Goal: Information Seeking & Learning: Learn about a topic

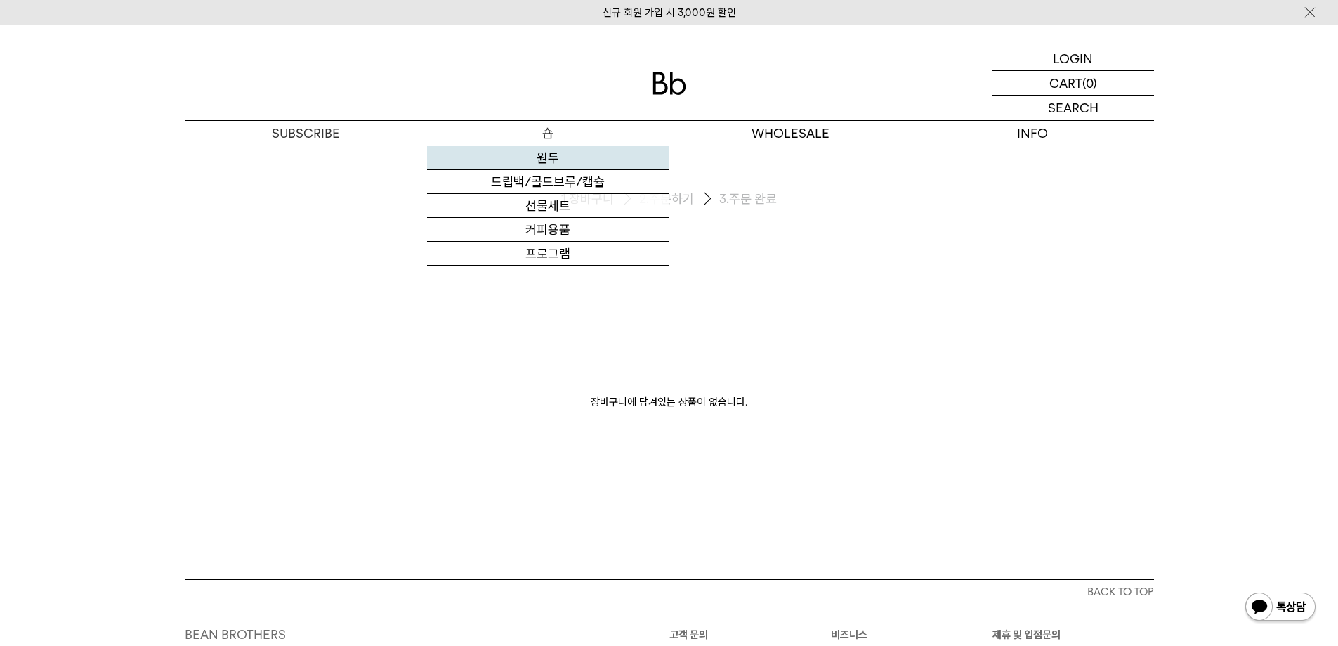
click at [543, 150] on link "원두" at bounding box center [548, 158] width 242 height 24
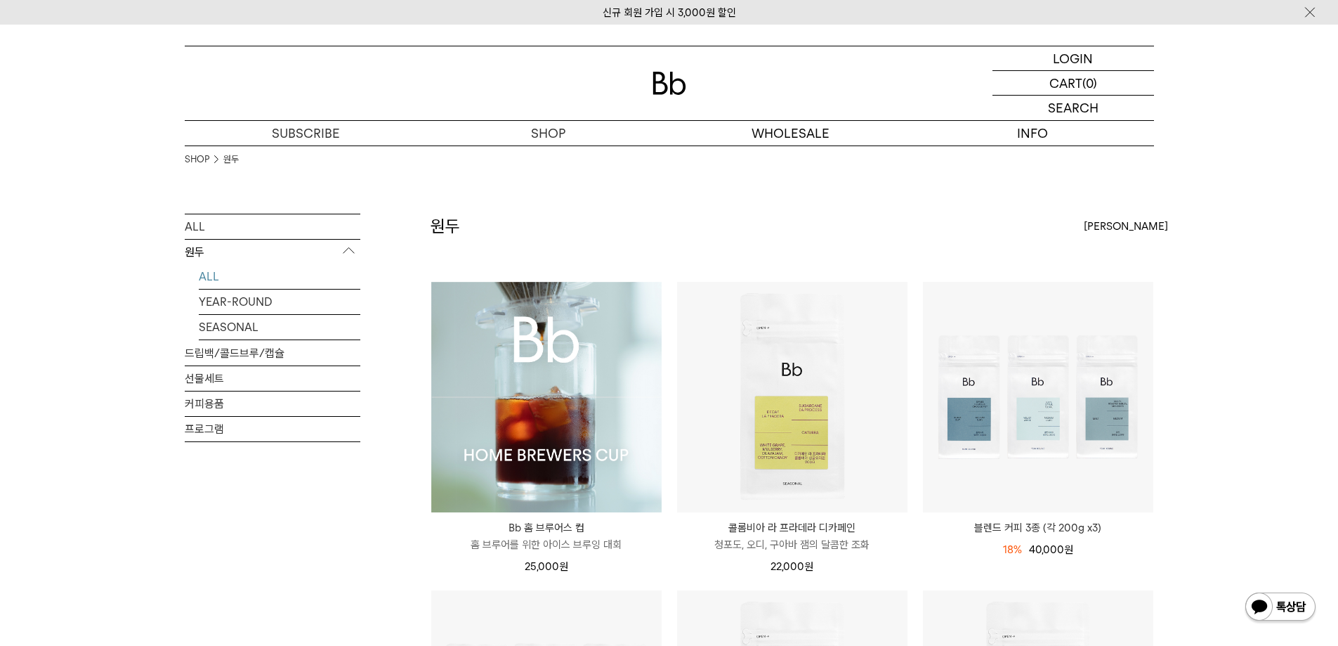
click at [567, 367] on img at bounding box center [546, 397] width 230 height 230
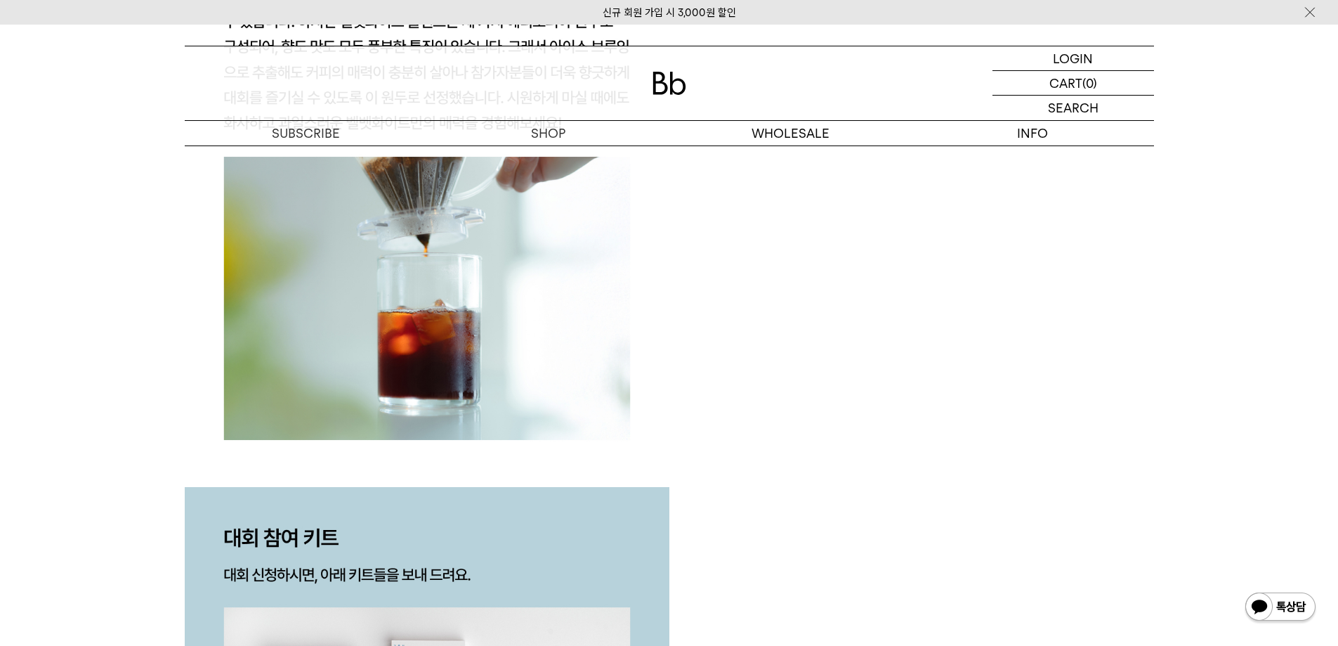
scroll to position [1686, 0]
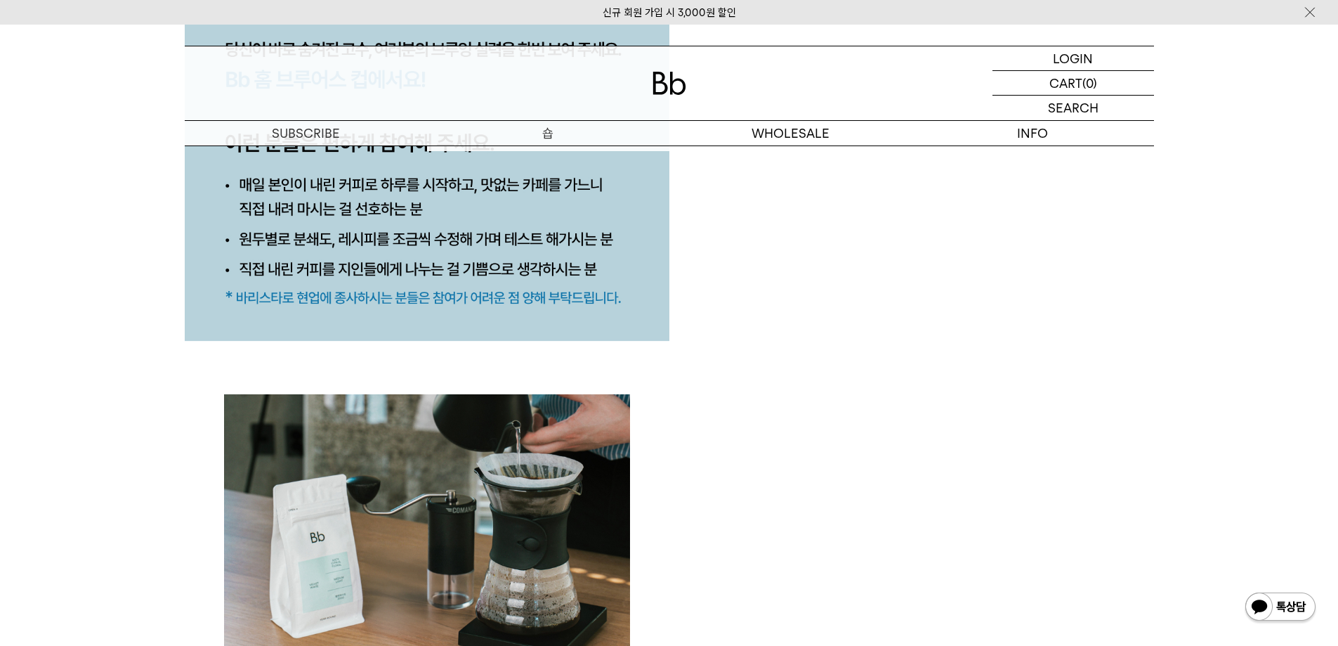
click at [552, 124] on p "숍" at bounding box center [548, 133] width 242 height 25
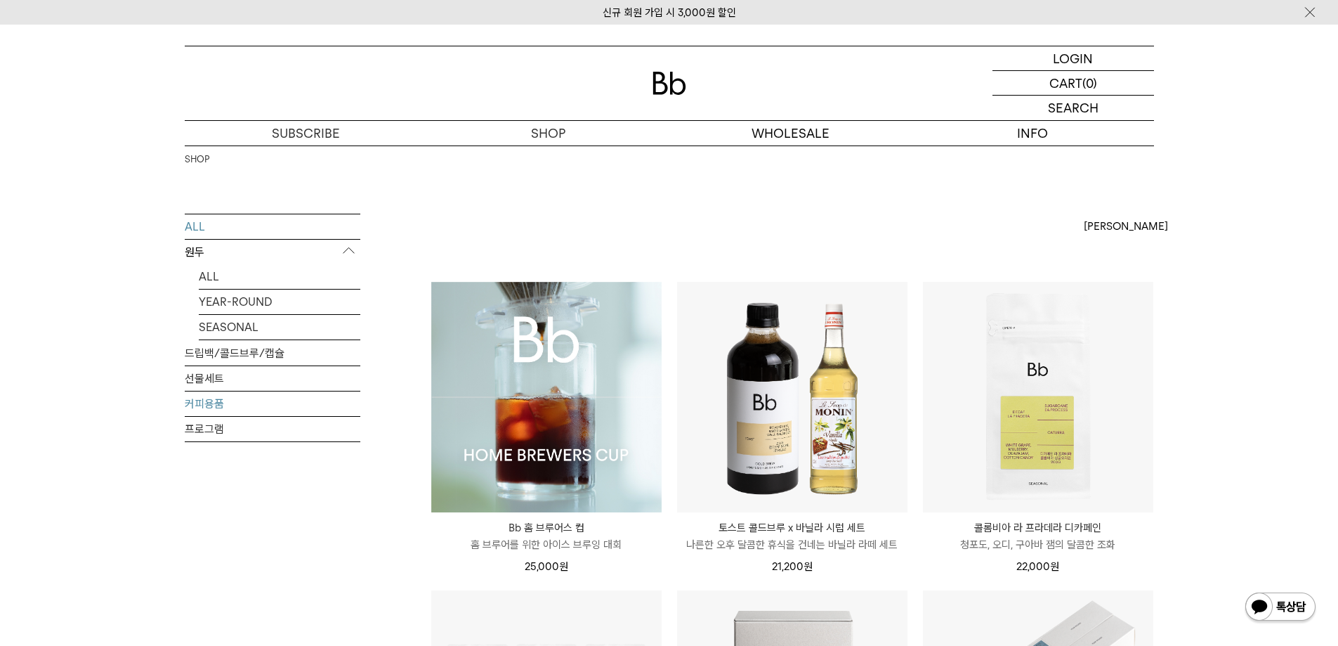
click at [198, 397] on link "커피용품" at bounding box center [273, 403] width 176 height 25
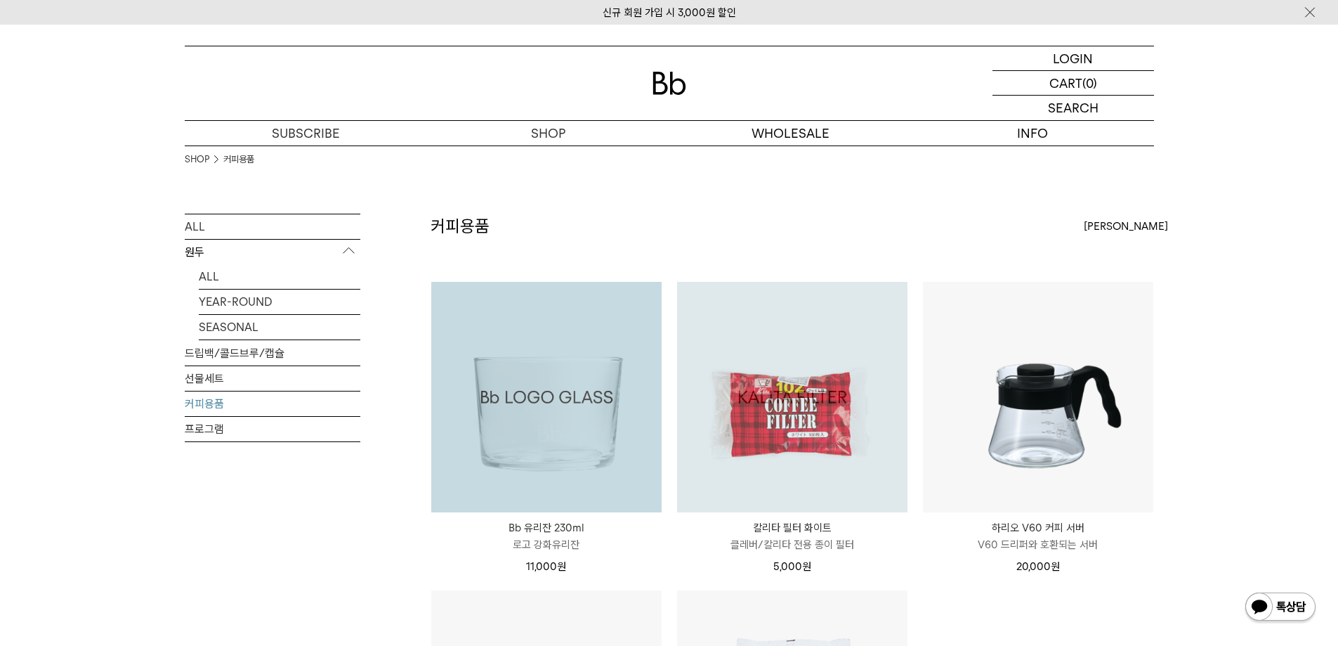
click at [558, 385] on img at bounding box center [546, 397] width 230 height 230
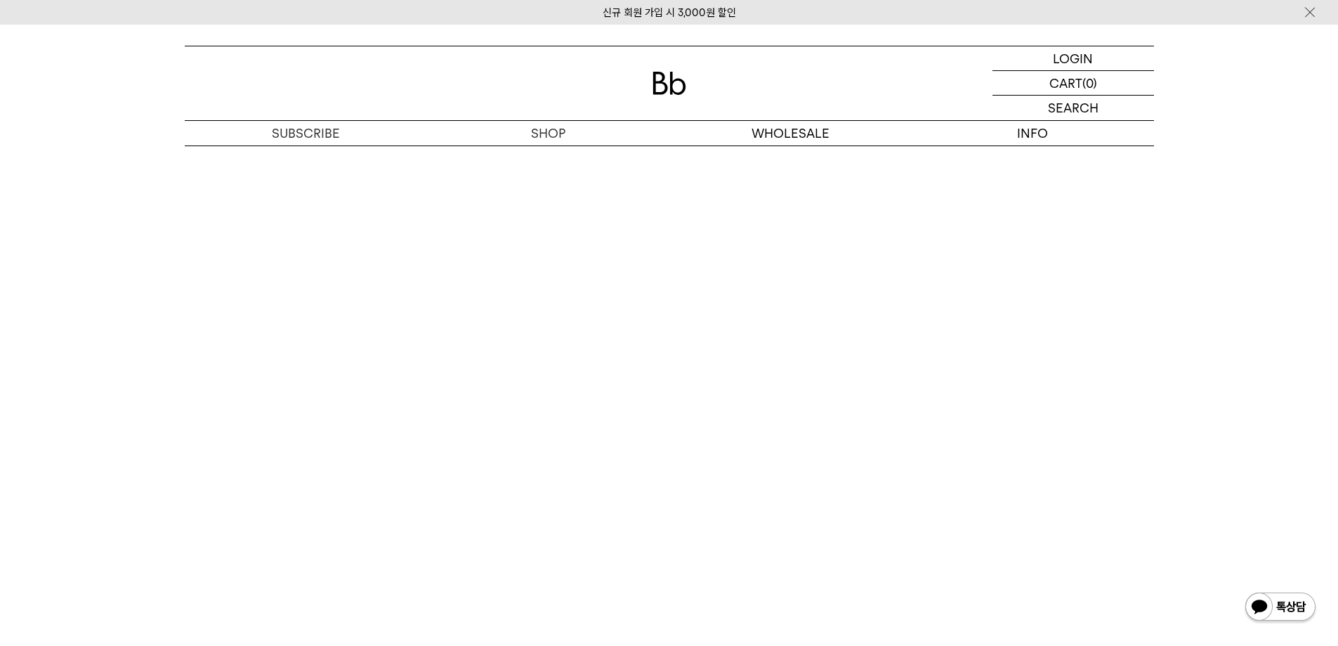
scroll to position [1874, 0]
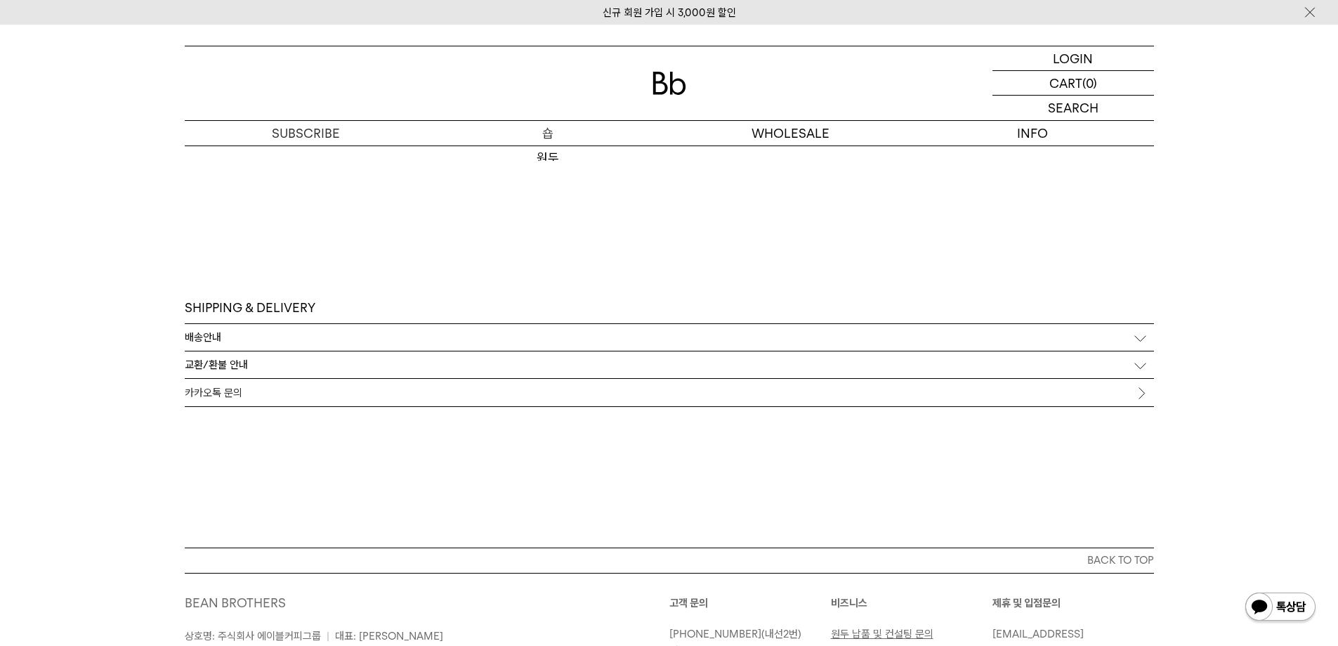
click at [557, 135] on p "숍" at bounding box center [548, 133] width 242 height 25
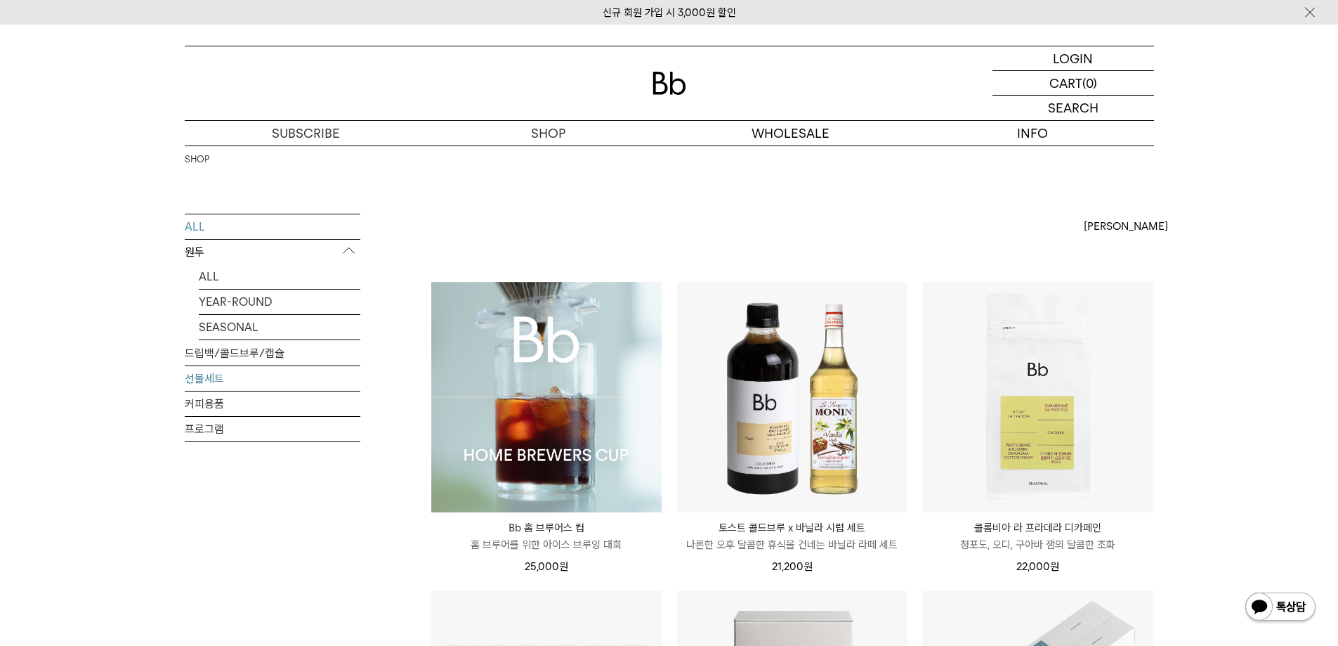
click at [206, 382] on link "선물세트" at bounding box center [273, 378] width 176 height 25
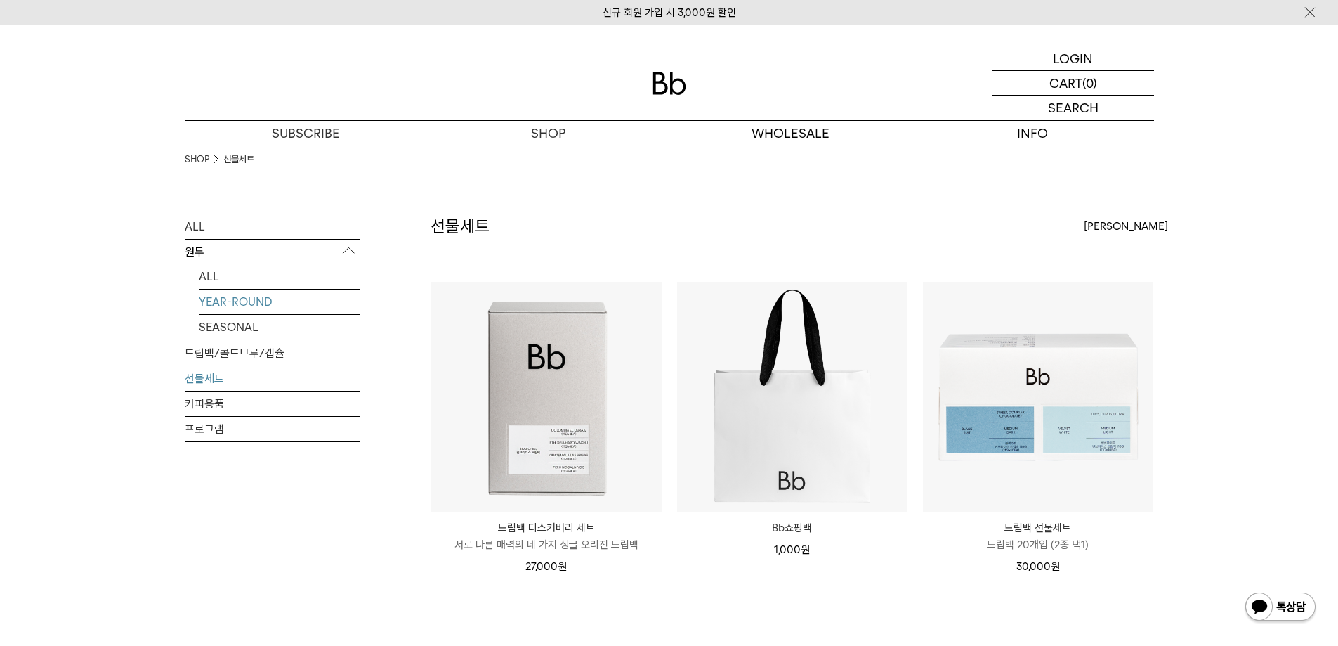
click at [238, 302] on link "YEAR-ROUND" at bounding box center [280, 301] width 162 height 25
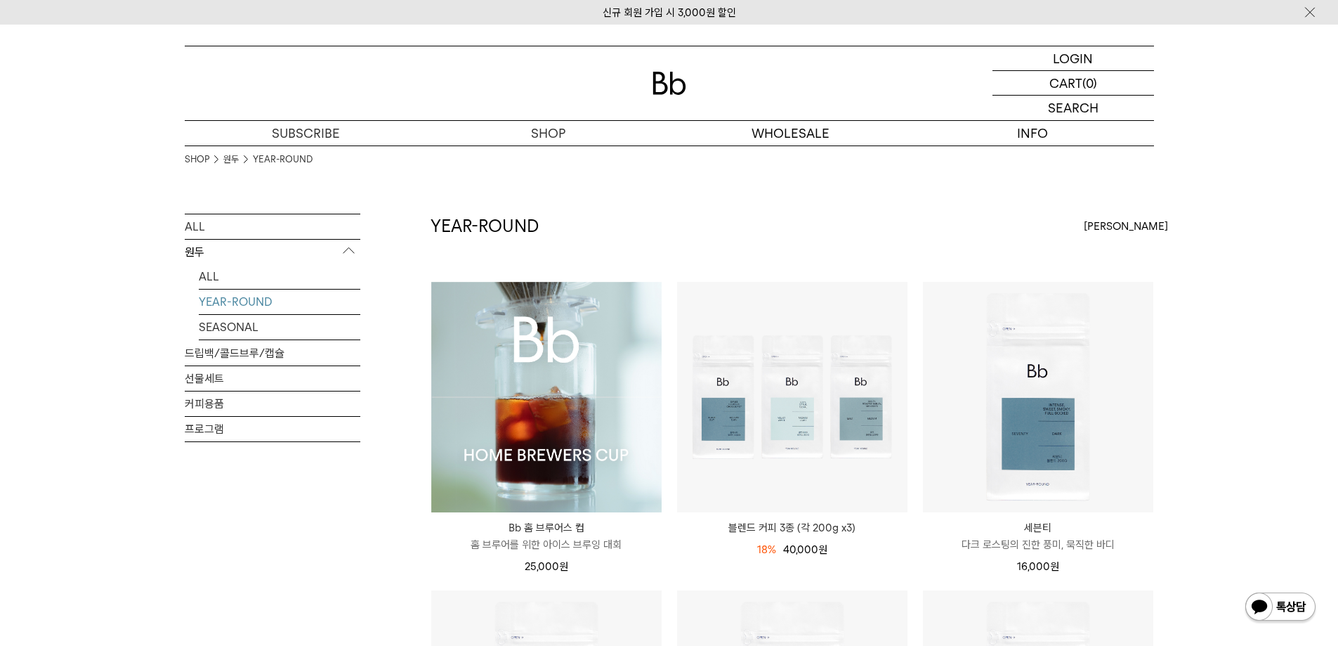
click at [232, 330] on link "SEASONAL" at bounding box center [280, 327] width 162 height 25
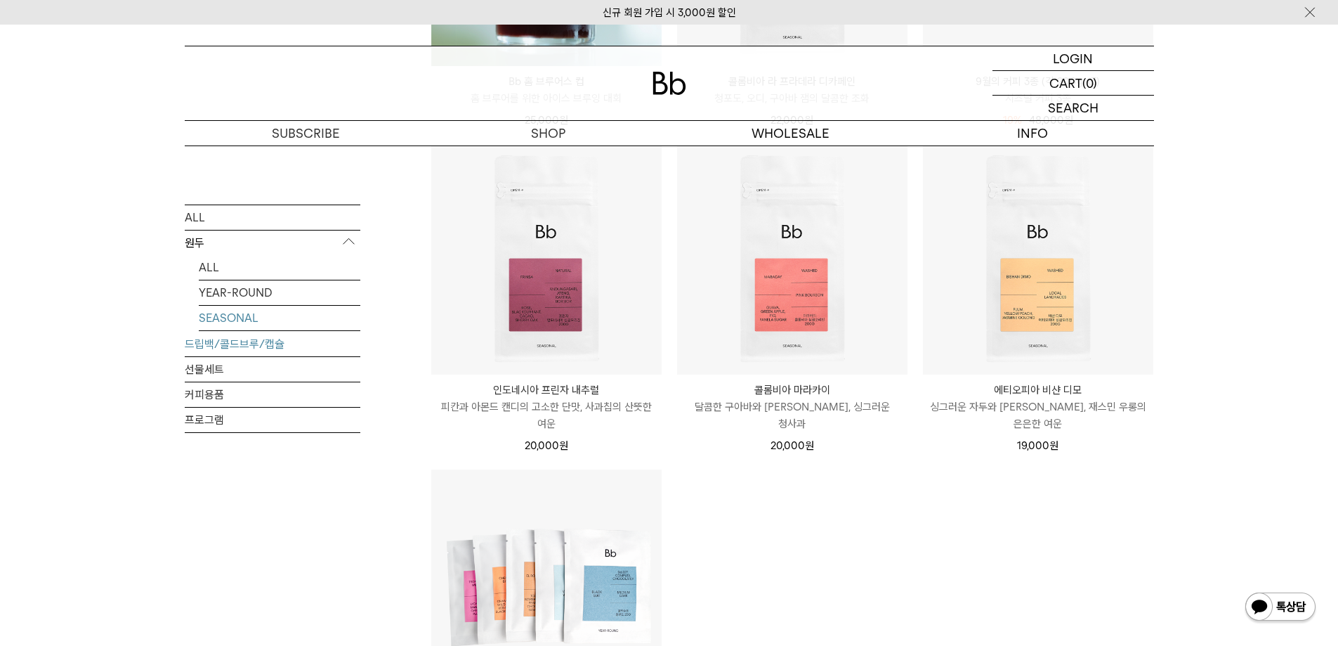
scroll to position [750, 0]
